Goal: Task Accomplishment & Management: Use online tool/utility

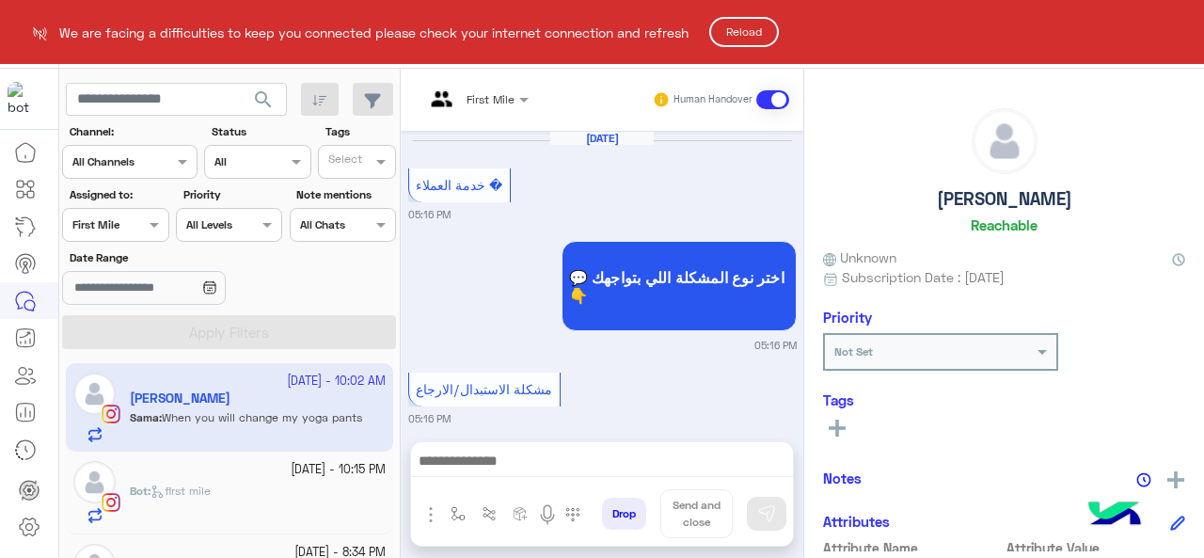
click at [753, 29] on button "Reload" at bounding box center [744, 32] width 70 height 30
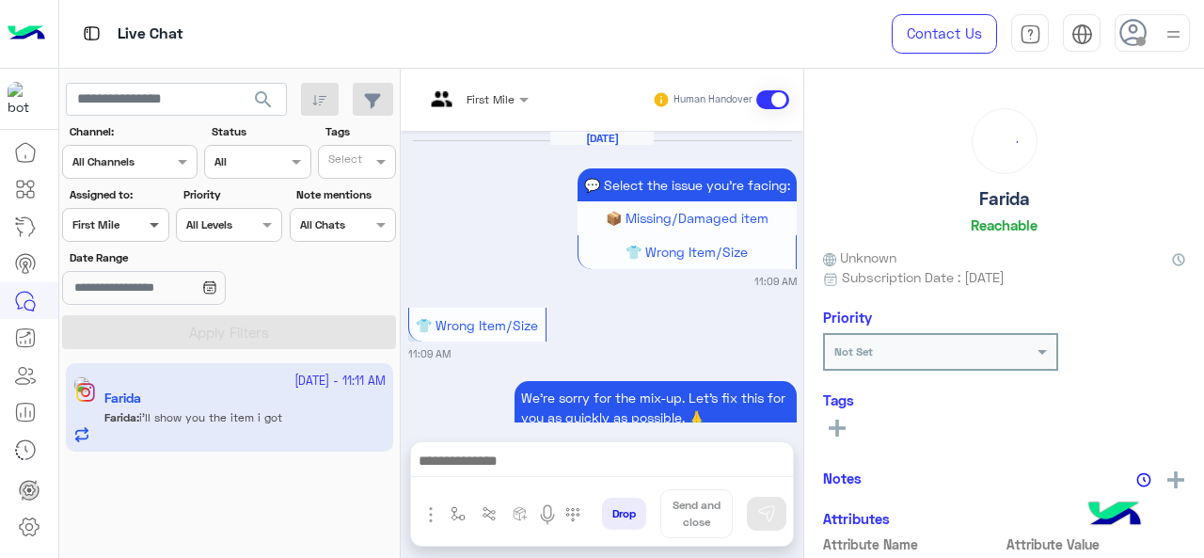
scroll to position [1151, 0]
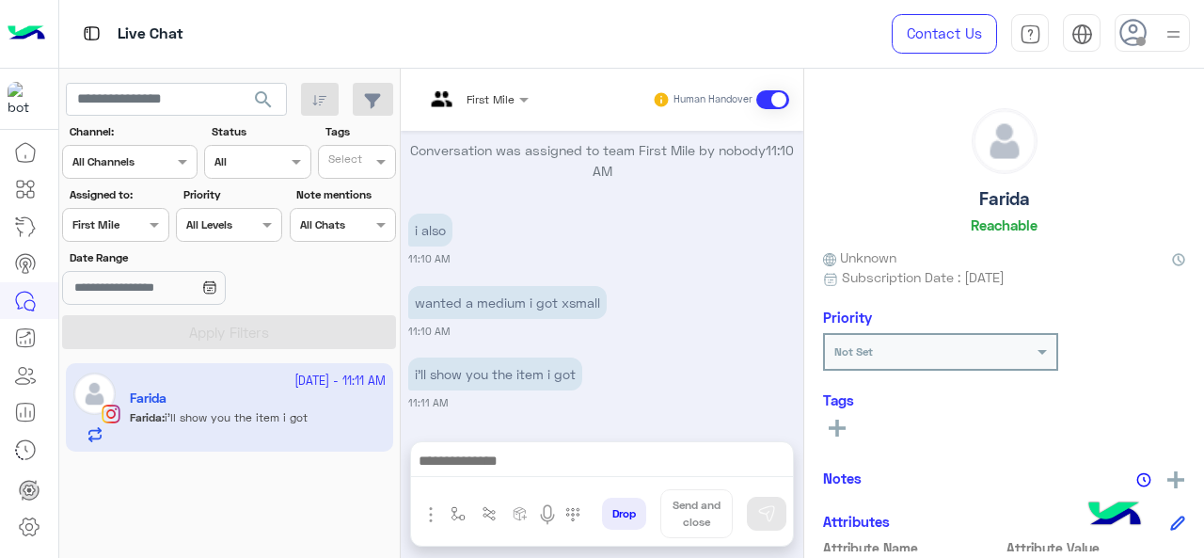
click at [141, 227] on div at bounding box center [115, 223] width 104 height 18
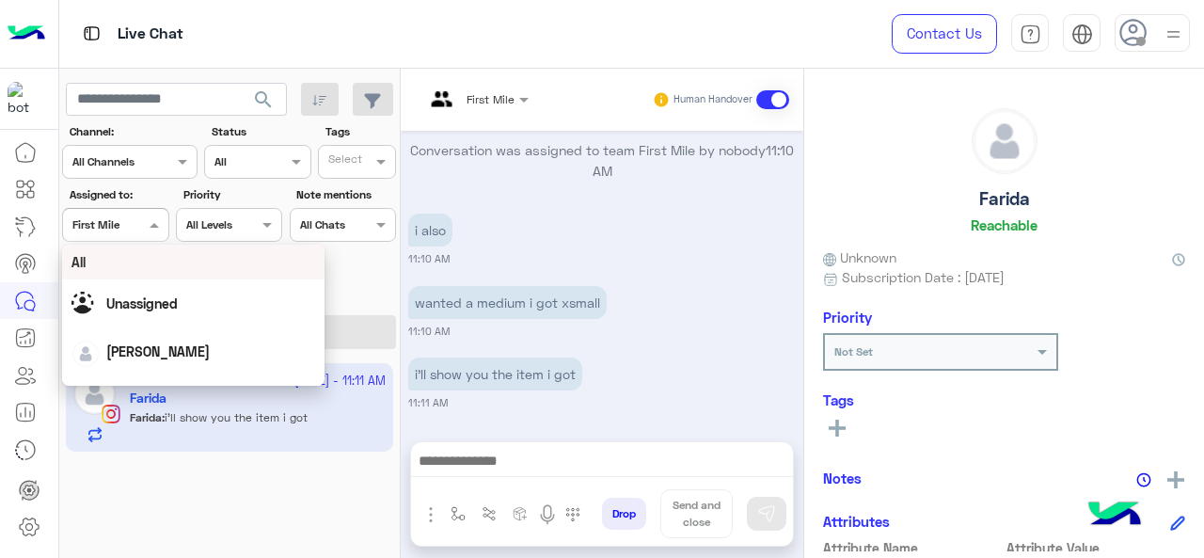
click at [141, 264] on div "All" at bounding box center [193, 262] width 245 height 20
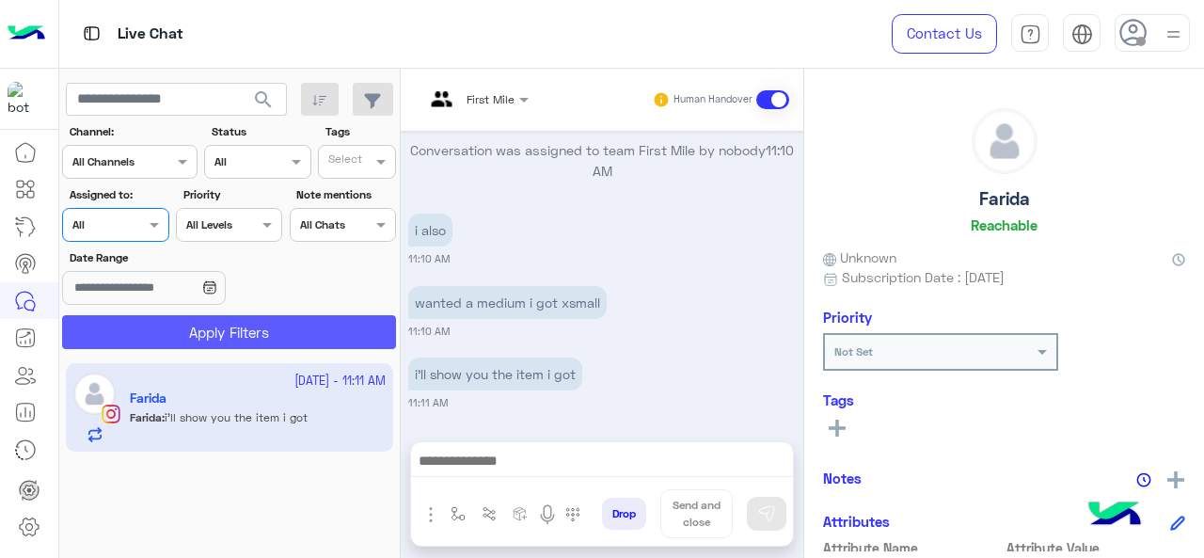
click at [228, 319] on button "Apply Filters" at bounding box center [229, 332] width 334 height 34
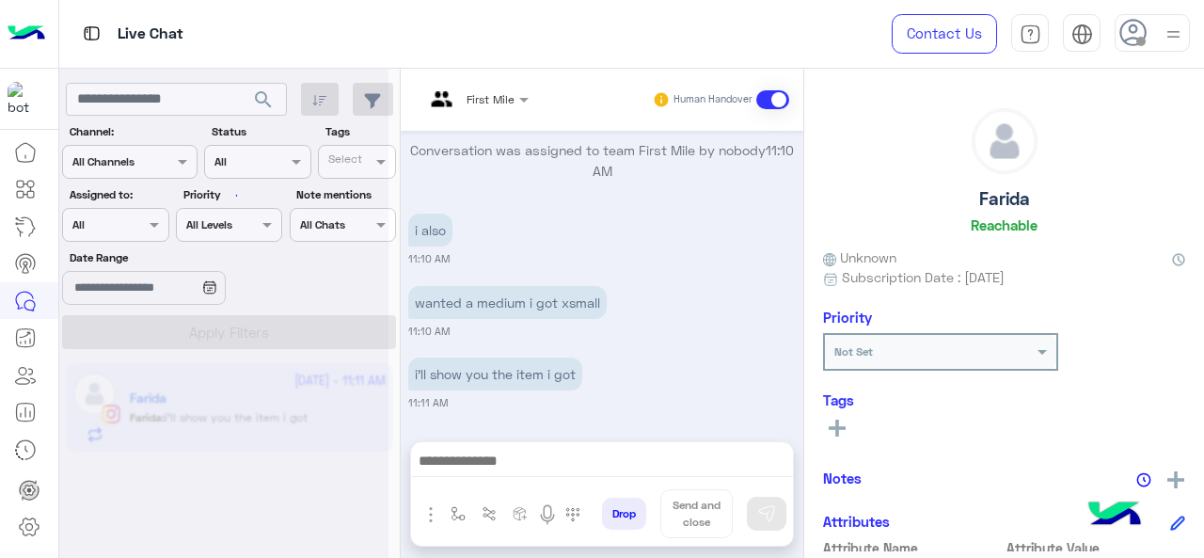
scroll to position [0, 0]
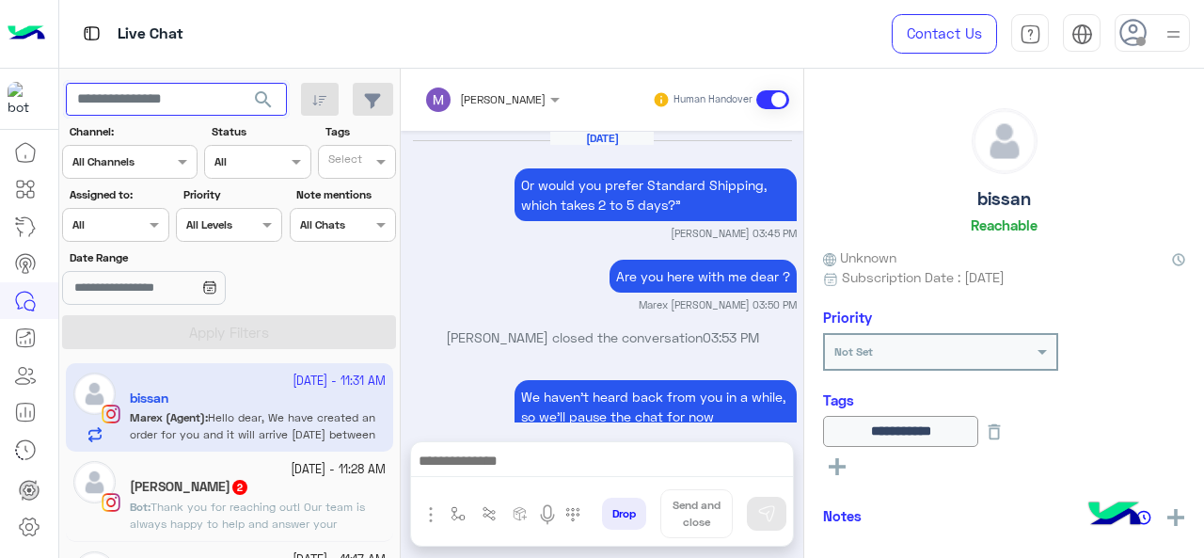
scroll to position [794, 0]
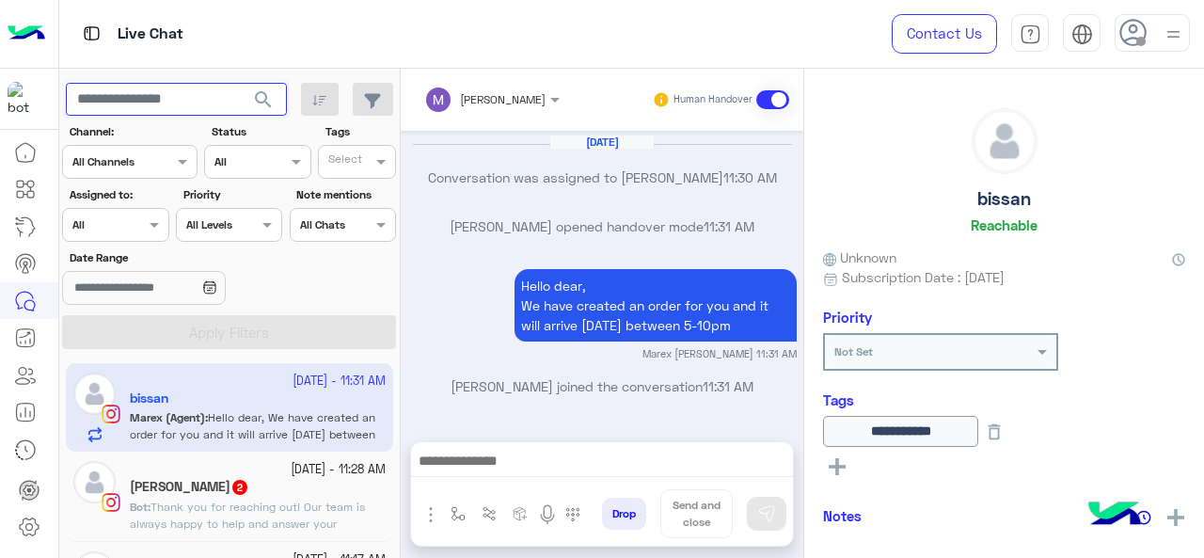
click at [164, 109] on input "text" at bounding box center [176, 100] width 221 height 34
type input "****"
click at [275, 97] on span "search" at bounding box center [263, 99] width 23 height 23
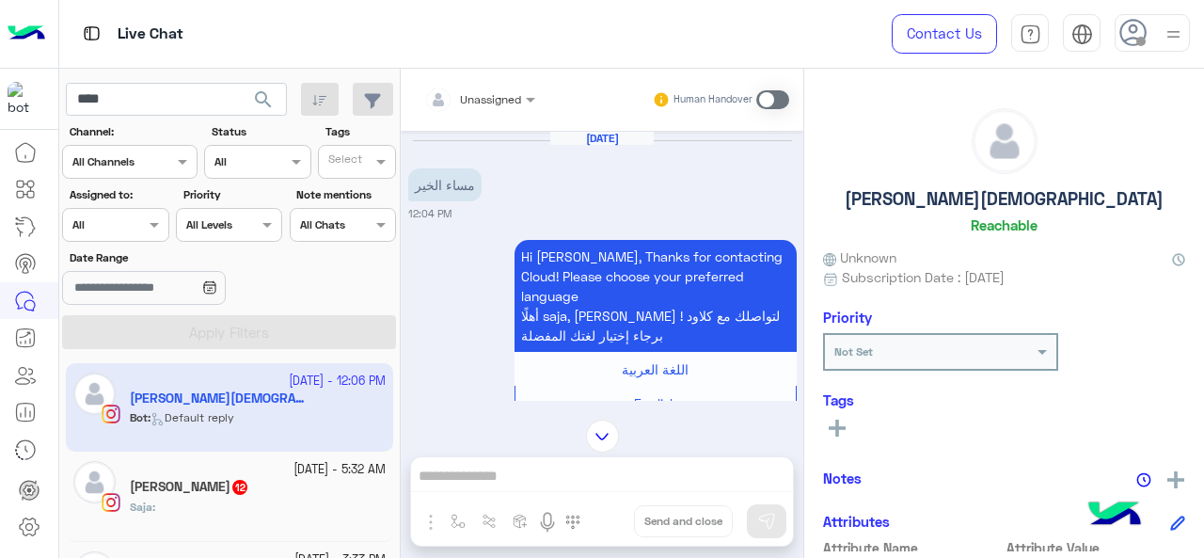
click at [259, 502] on div "Saja :" at bounding box center [258, 515] width 256 height 33
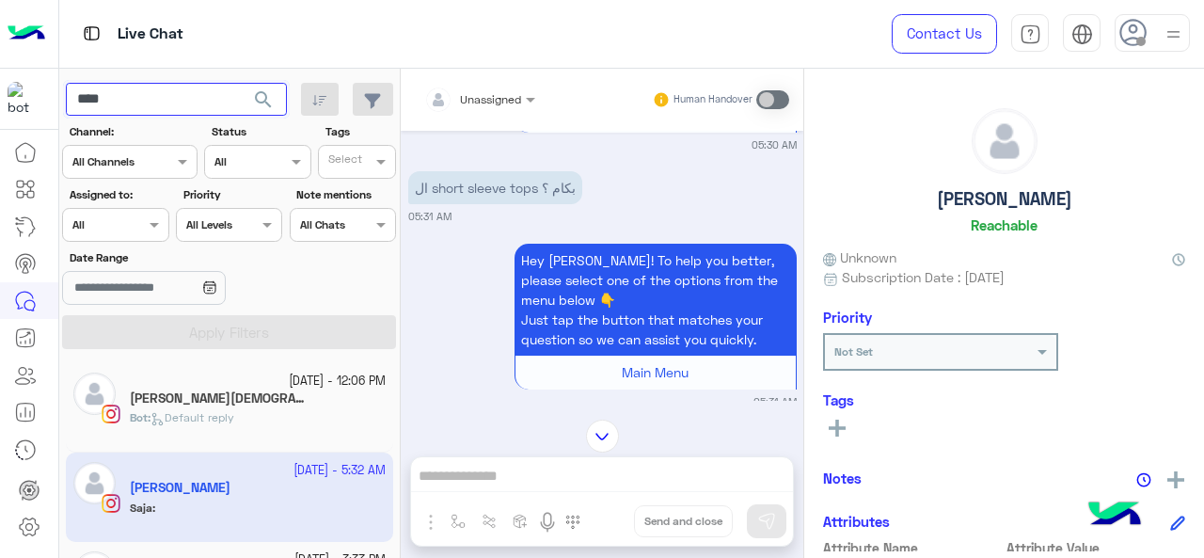
click at [144, 106] on input "****" at bounding box center [176, 100] width 221 height 34
